Goal: Task Accomplishment & Management: Manage account settings

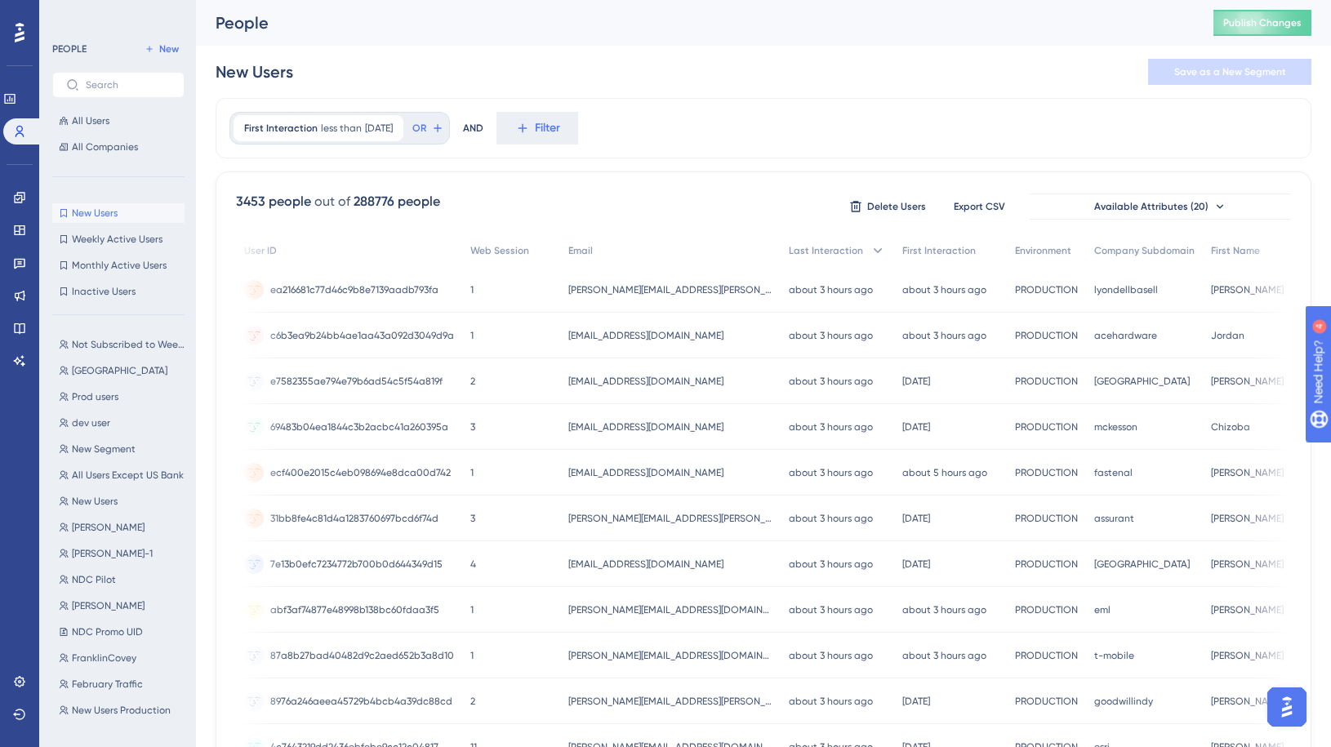
scroll to position [0, 868]
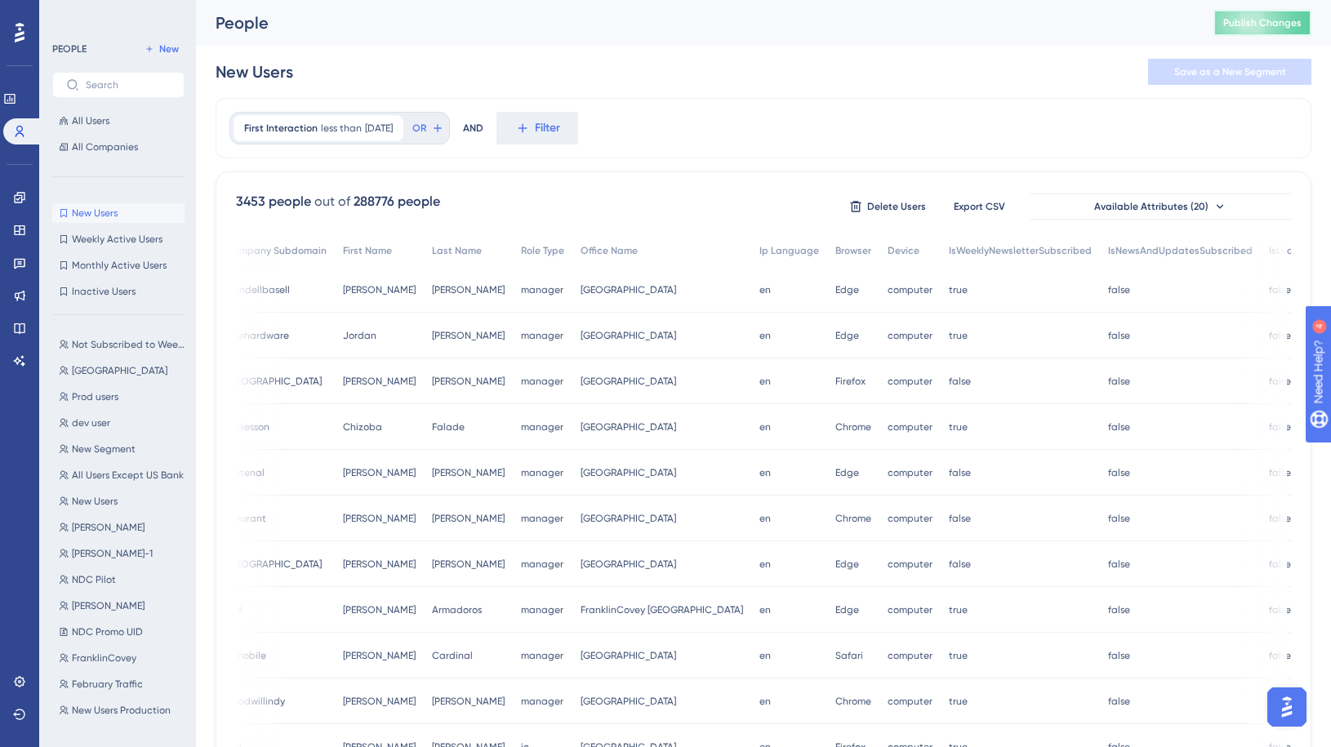
click at [1278, 24] on span "Publish Changes" at bounding box center [1262, 22] width 78 height 13
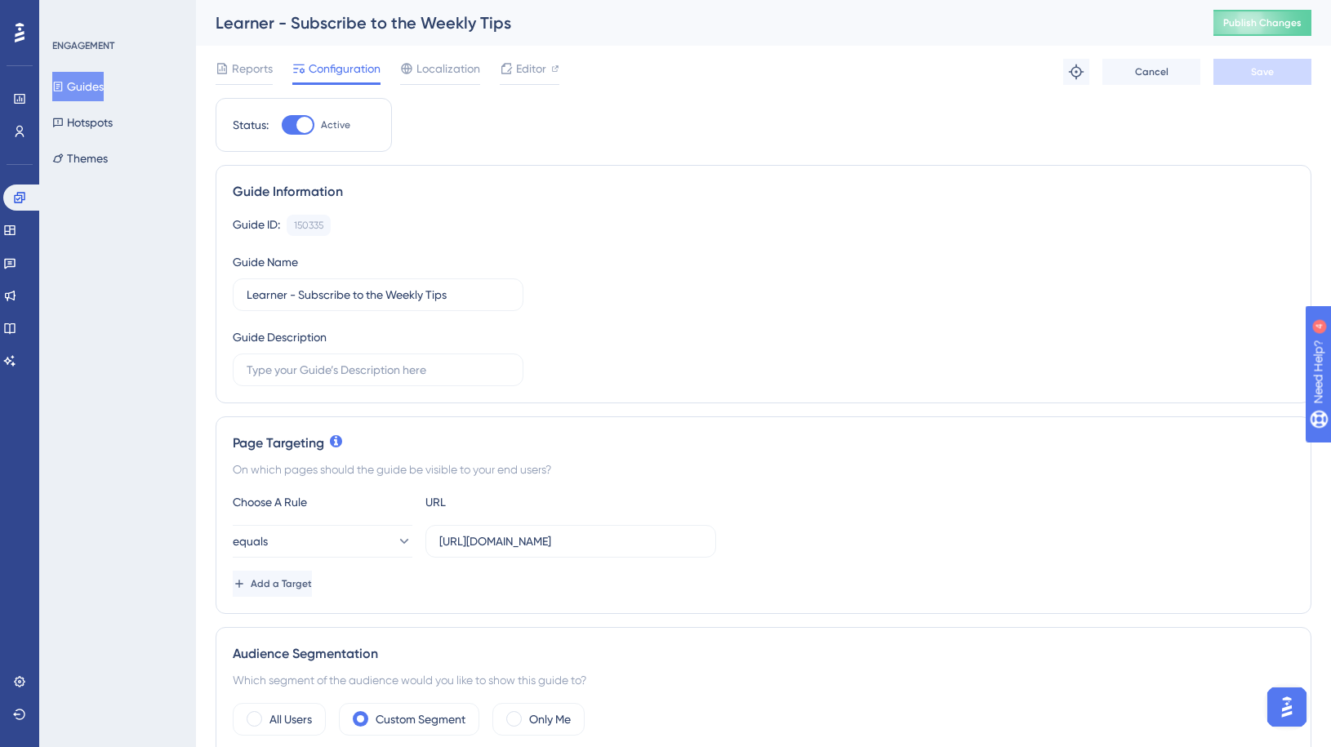
click at [91, 90] on button "Guides" at bounding box center [77, 86] width 51 height 29
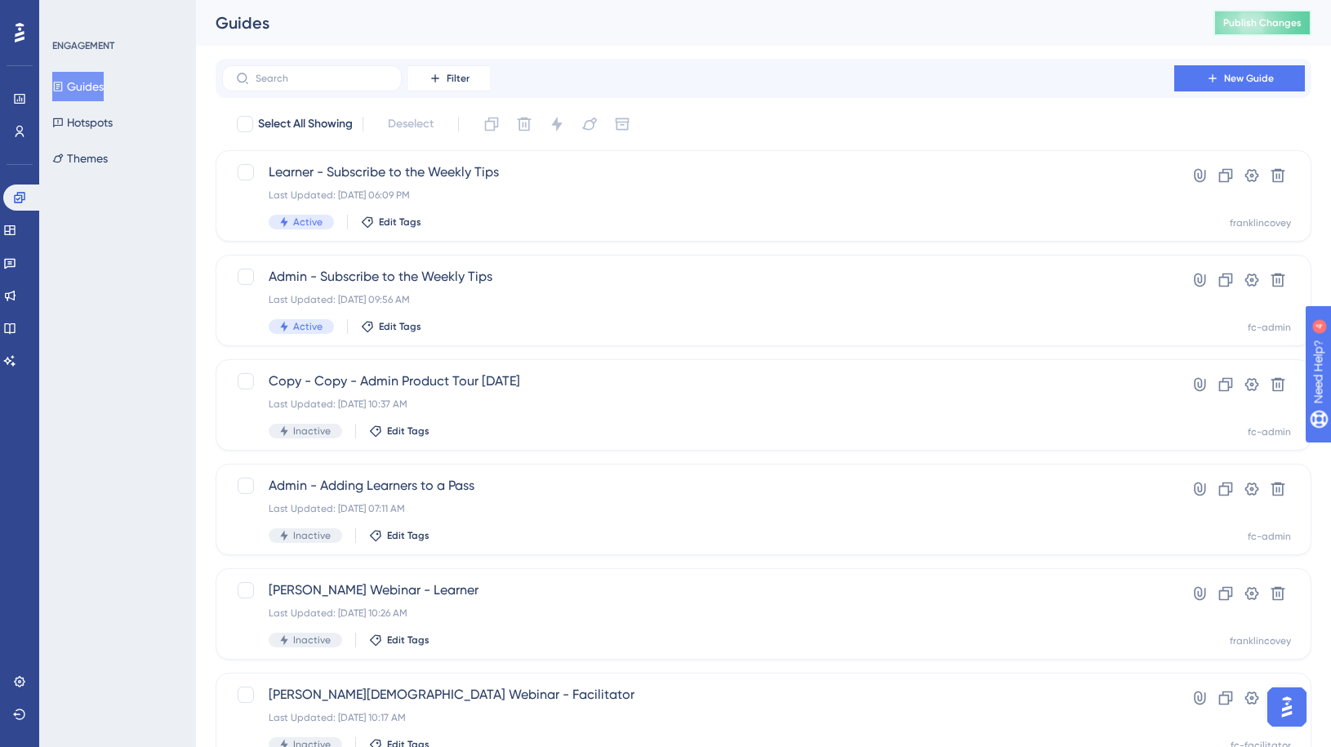
click at [1255, 19] on span "Publish Changes" at bounding box center [1262, 22] width 78 height 13
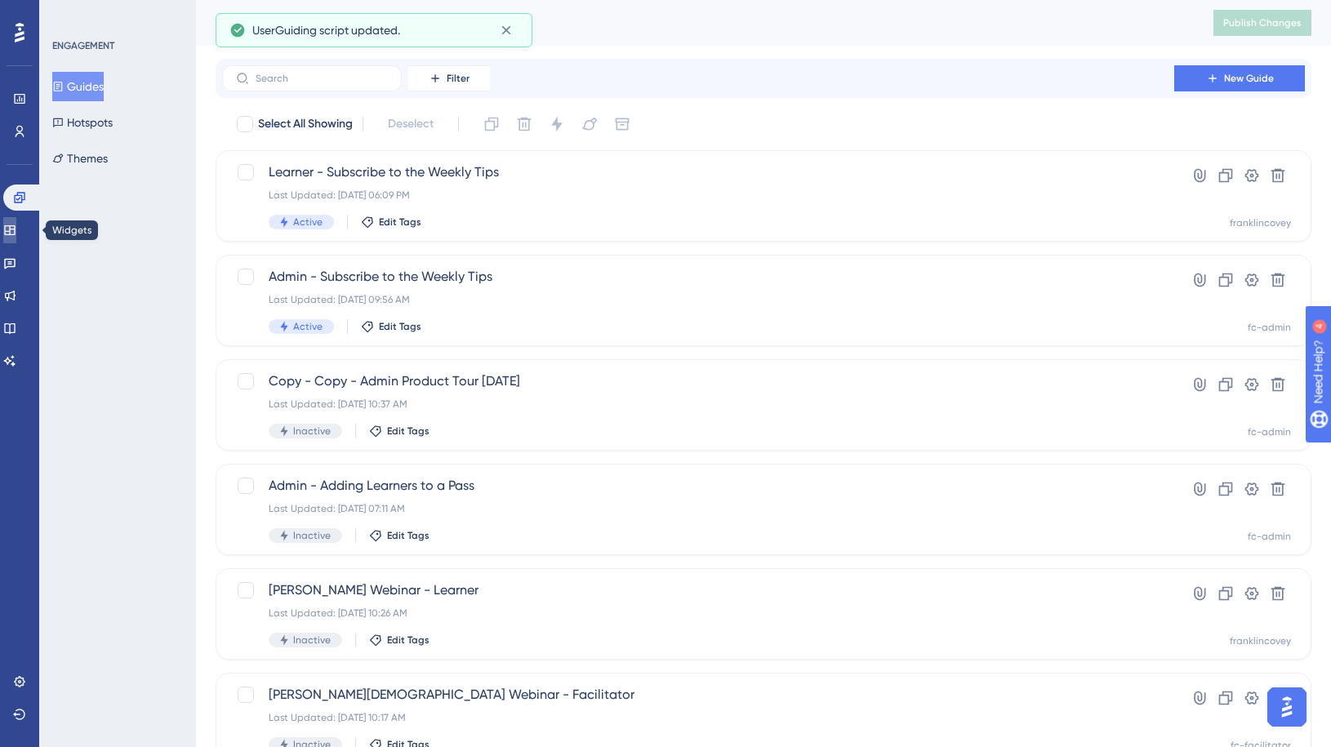
click at [16, 230] on icon at bounding box center [9, 230] width 13 height 13
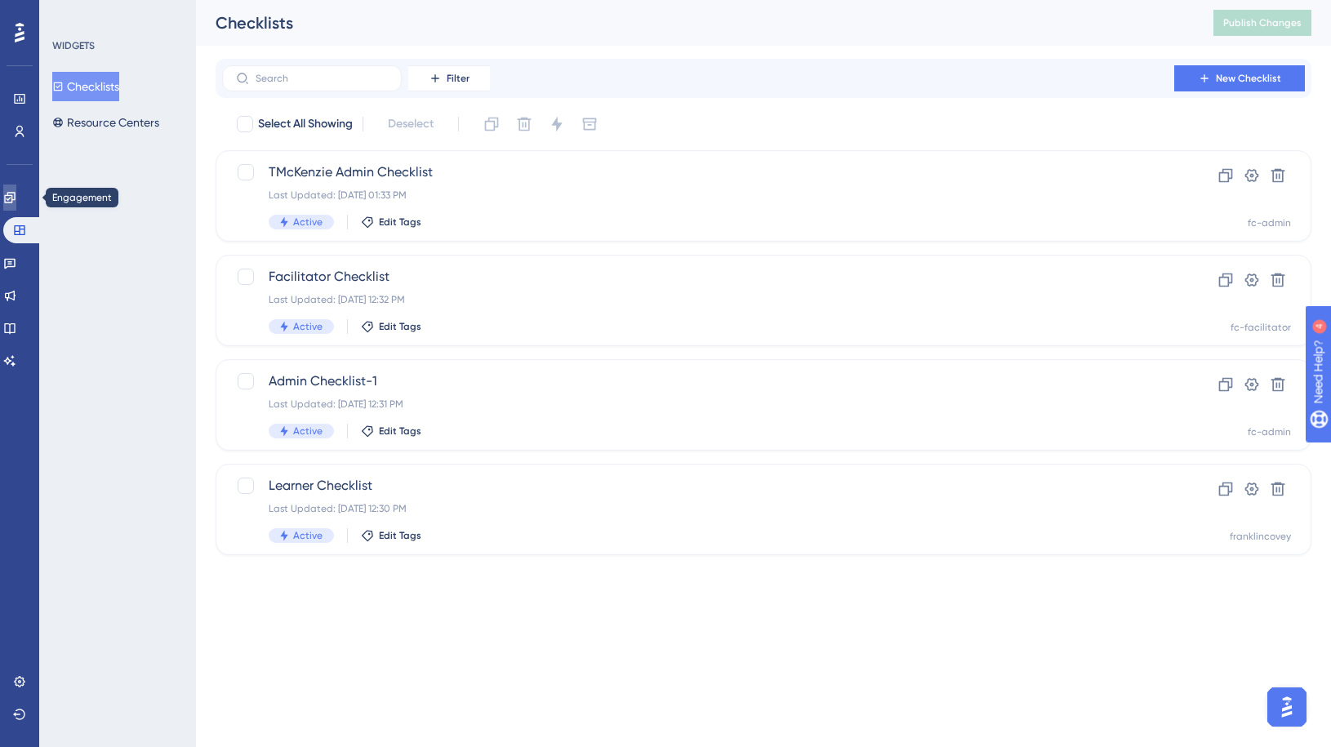
click at [16, 193] on icon at bounding box center [9, 197] width 13 height 13
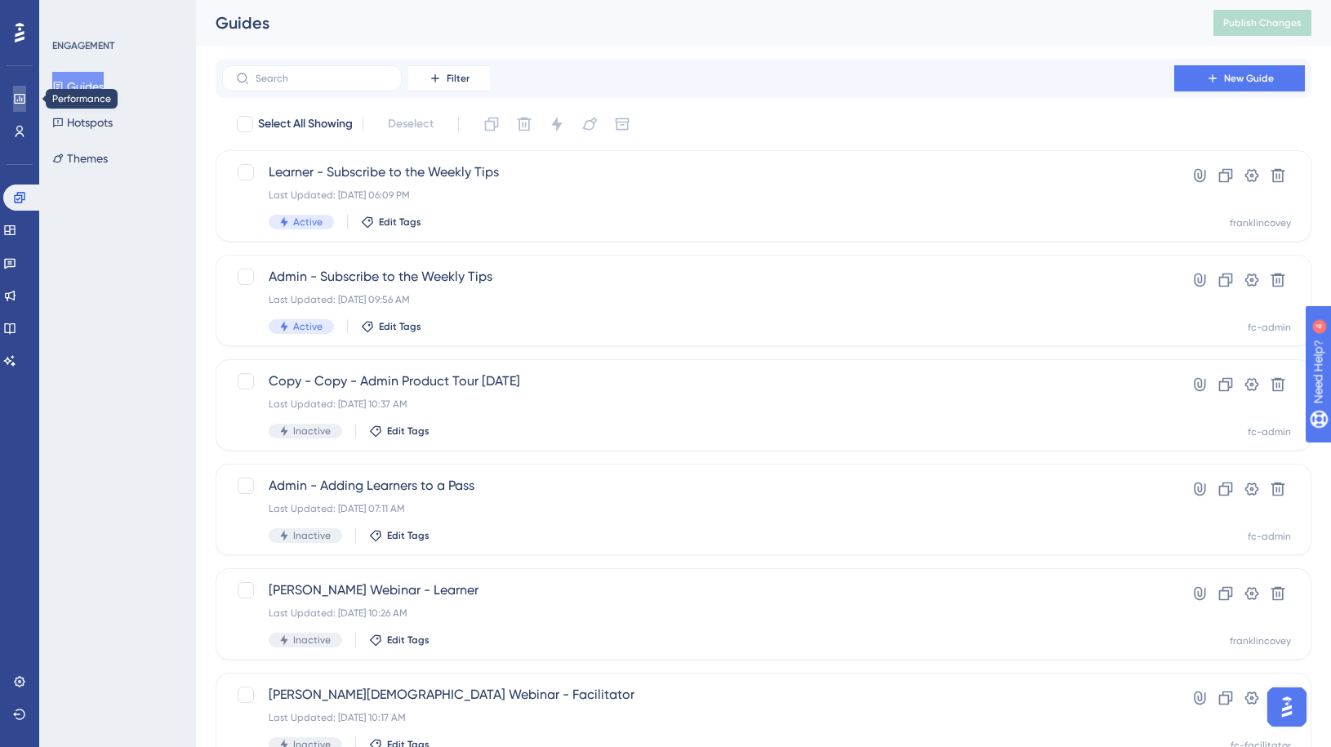
click at [20, 96] on icon at bounding box center [19, 99] width 11 height 10
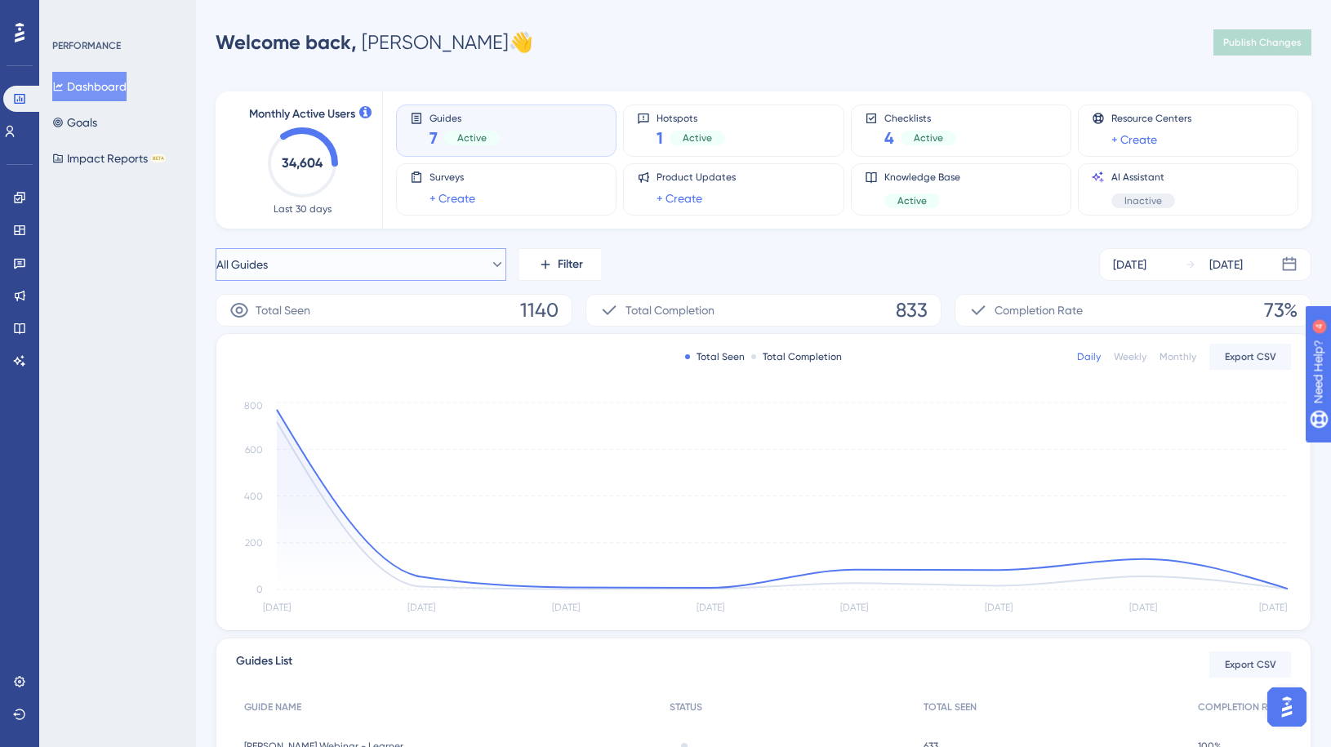
click at [493, 265] on icon at bounding box center [497, 264] width 9 height 5
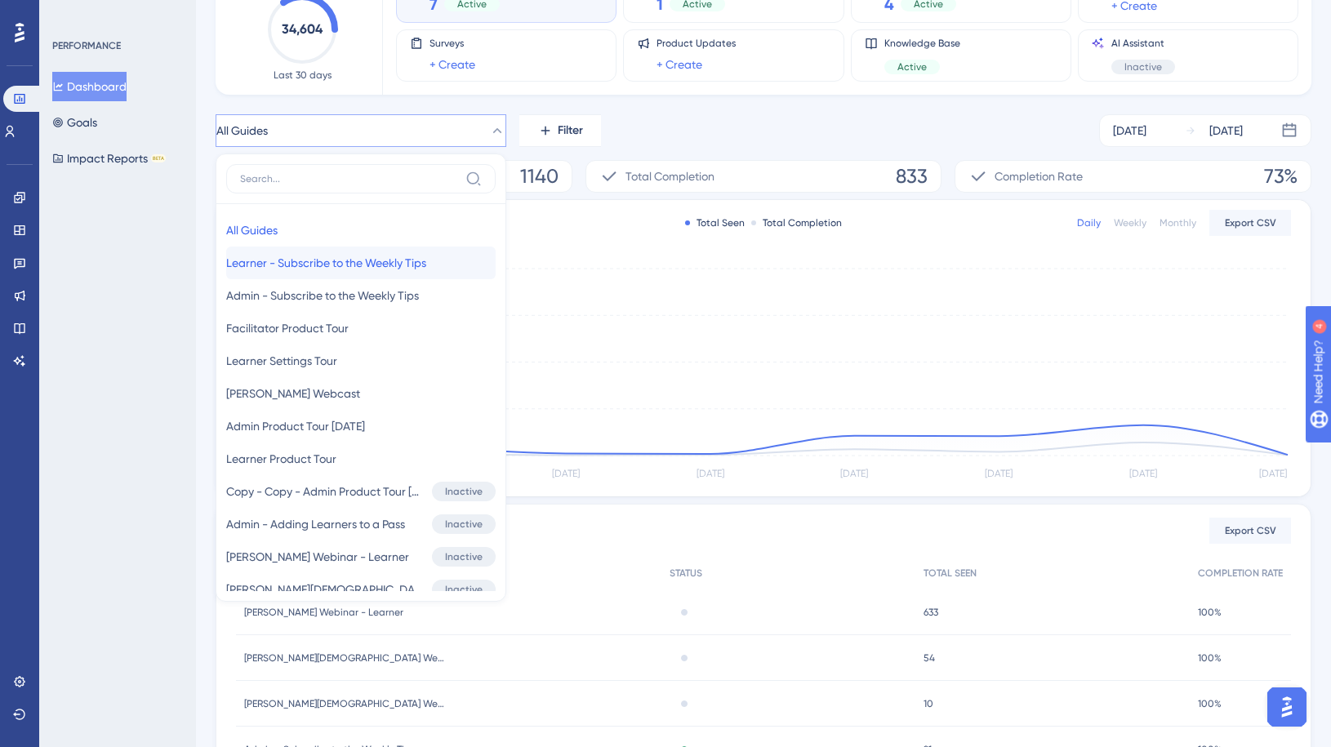
click at [402, 264] on span "Learner - Subscribe to the Weekly Tips" at bounding box center [326, 263] width 200 height 20
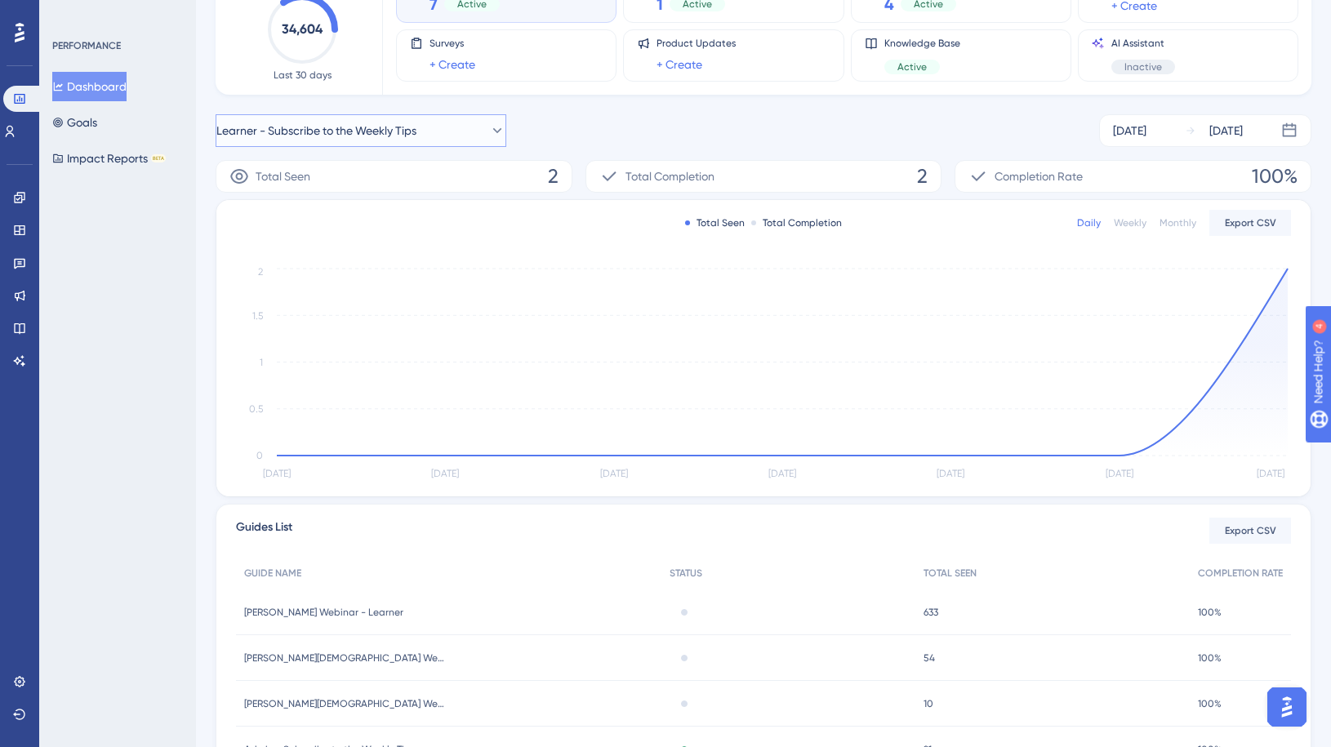
click at [447, 137] on button "Learner - Subscribe to the Weekly Tips" at bounding box center [361, 130] width 291 height 33
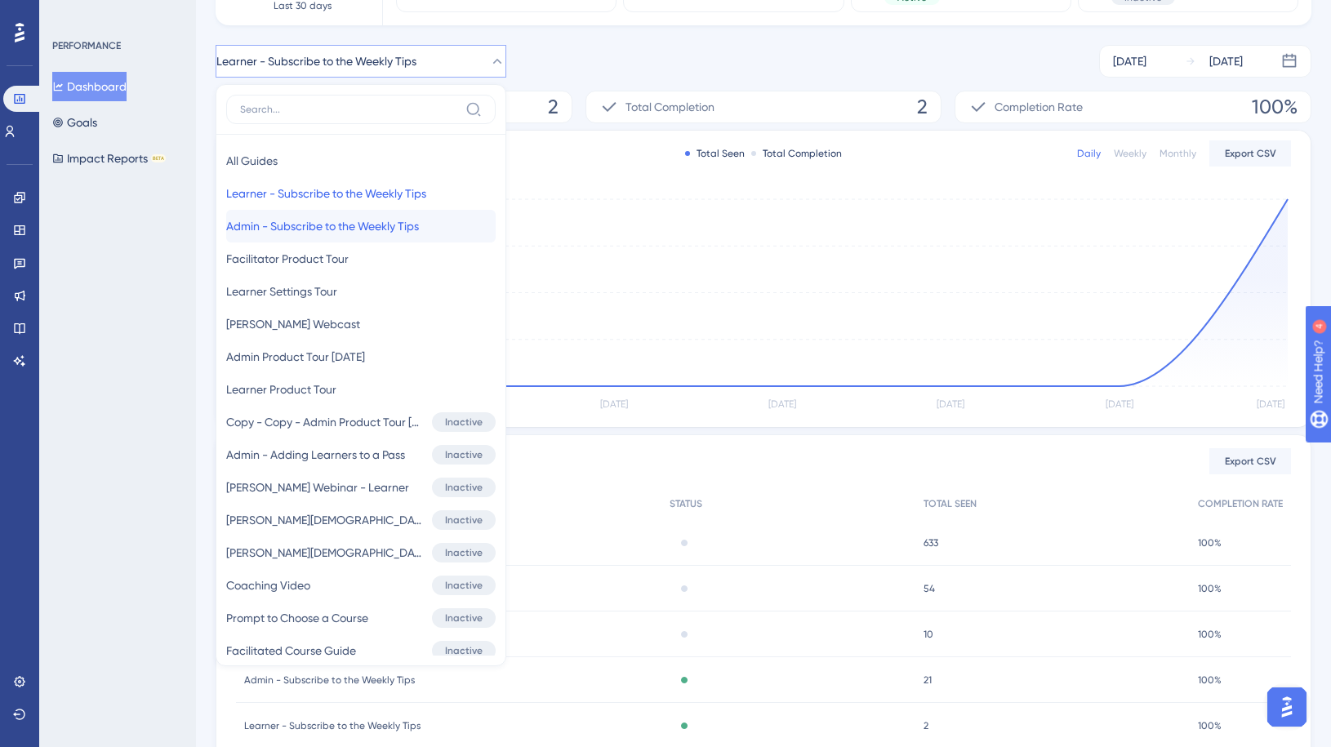
click at [407, 230] on span "Admin - Subscribe to the Weekly Tips" at bounding box center [322, 226] width 193 height 20
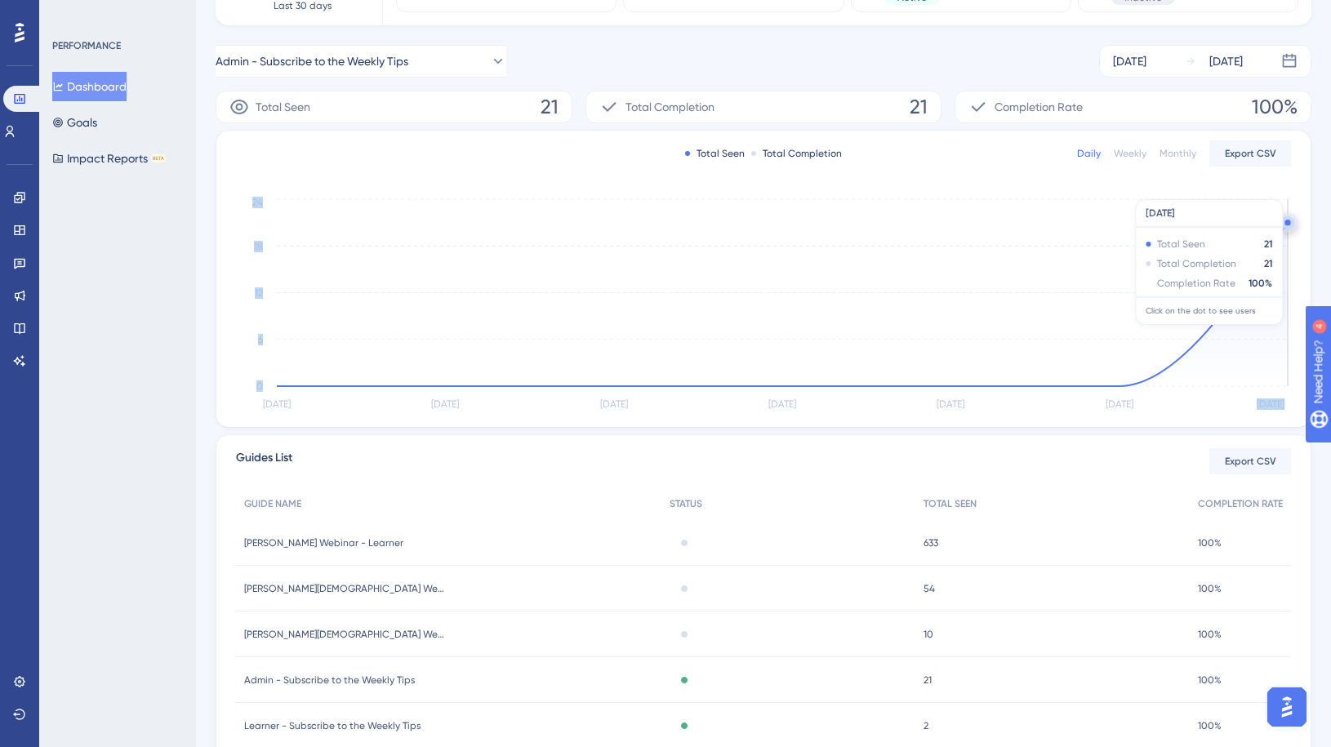
drag, startPoint x: 1169, startPoint y: 318, endPoint x: 1253, endPoint y: 318, distance: 84.1
click at [1253, 318] on icon "[DATE] Aug [DATE] Aug [DATE] Aug [DATE] 0 6 12 18 24" at bounding box center [764, 305] width 1056 height 220
